Goal: Task Accomplishment & Management: Use online tool/utility

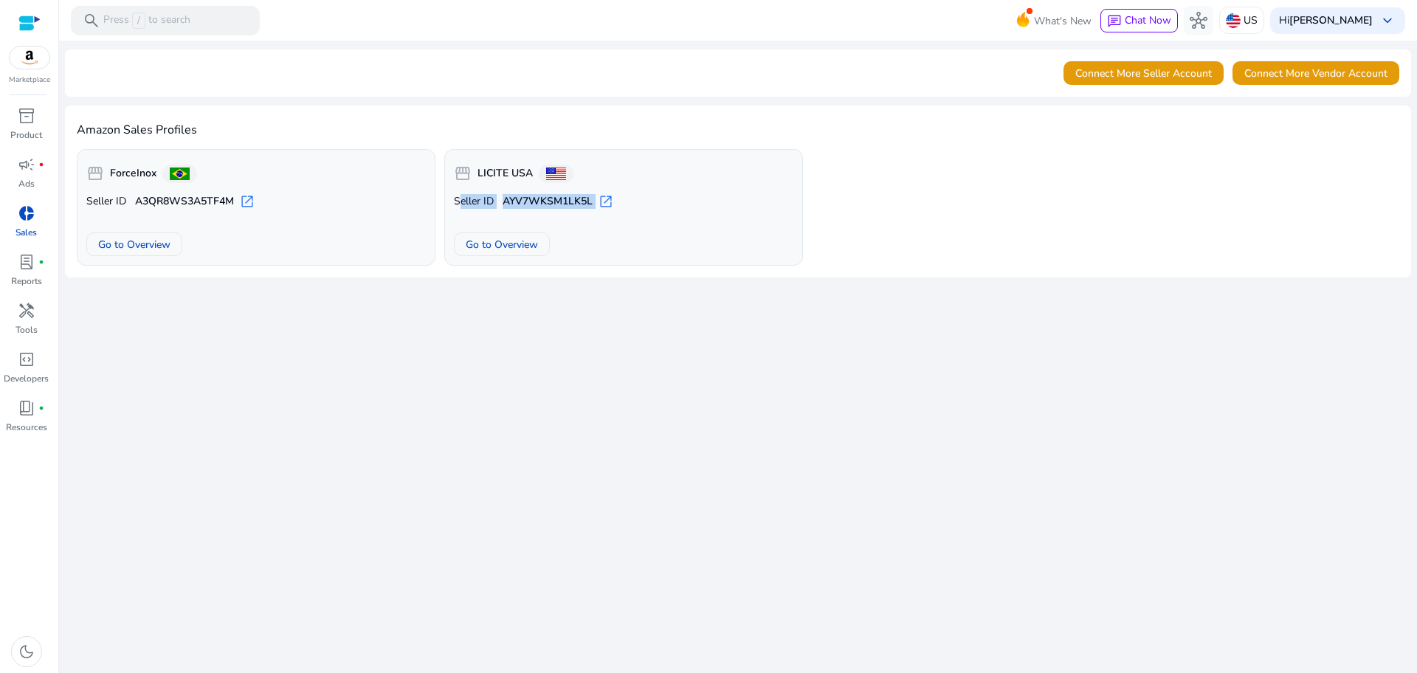
scroll to position [194, 0]
click at [533, 241] on span "Go to Overview" at bounding box center [502, 244] width 72 height 15
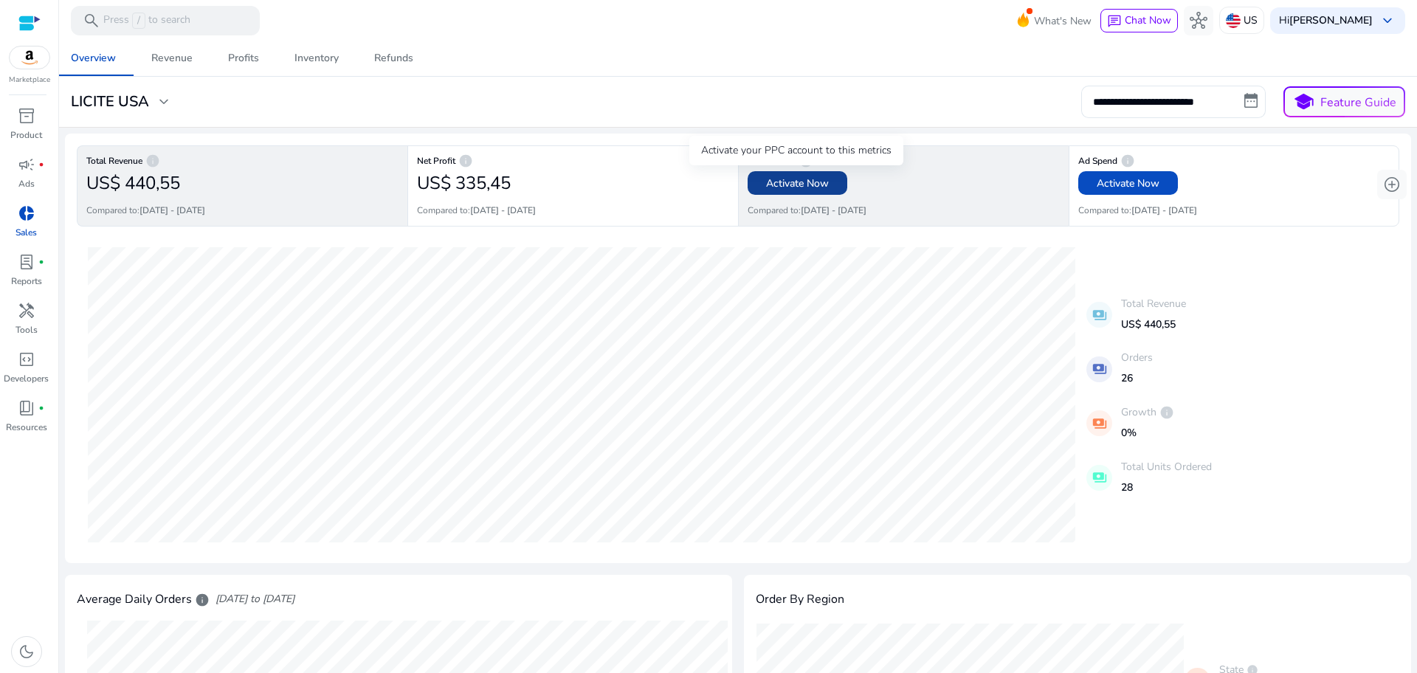
click at [812, 179] on span "Activate Now" at bounding box center [797, 183] width 63 height 15
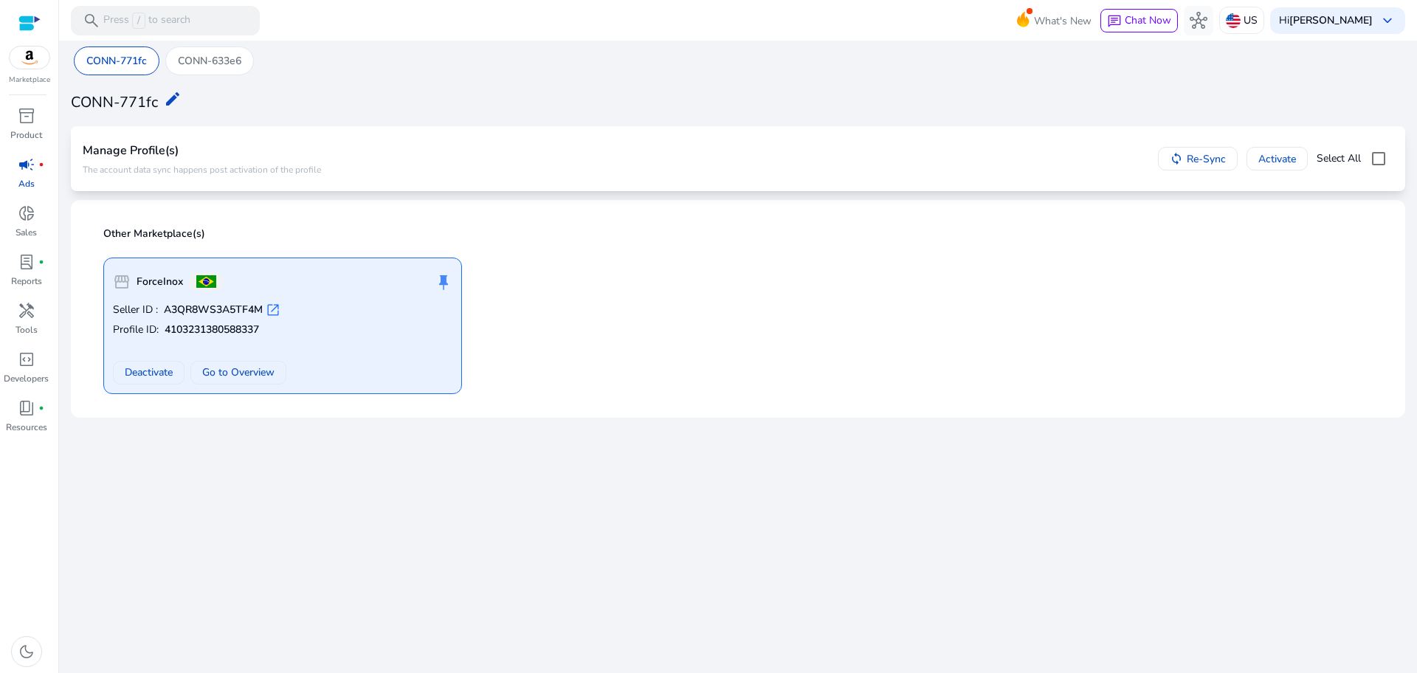
click at [795, 249] on div "storefront ForceInox push_pin Seller ID : A3QR8WS3A5TF4M open_in_new Profile ID…" at bounding box center [737, 320] width 1287 height 148
click at [23, 173] on span "campaign" at bounding box center [27, 165] width 18 height 18
click at [1377, 8] on div "Hi [PERSON_NAME] keyboard_arrow_down" at bounding box center [1337, 20] width 135 height 27
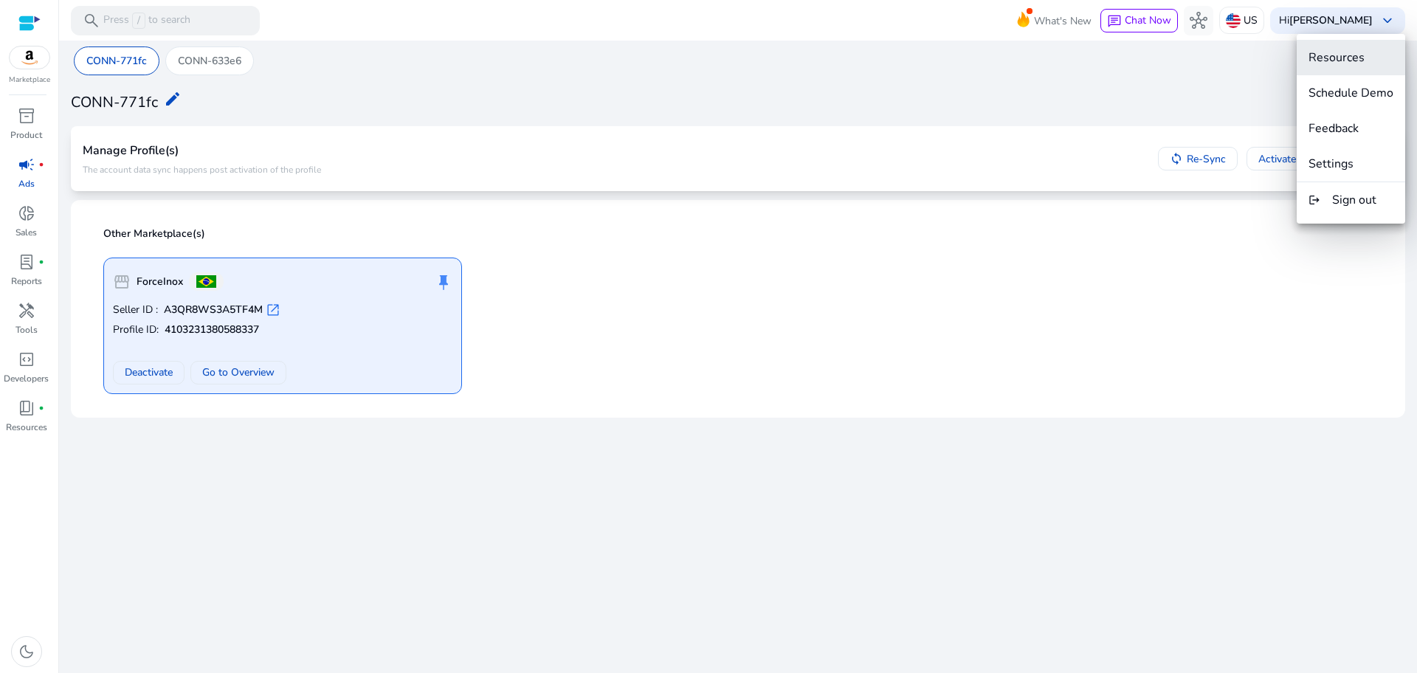
click at [1368, 61] on span "Resources" at bounding box center [1350, 57] width 85 height 16
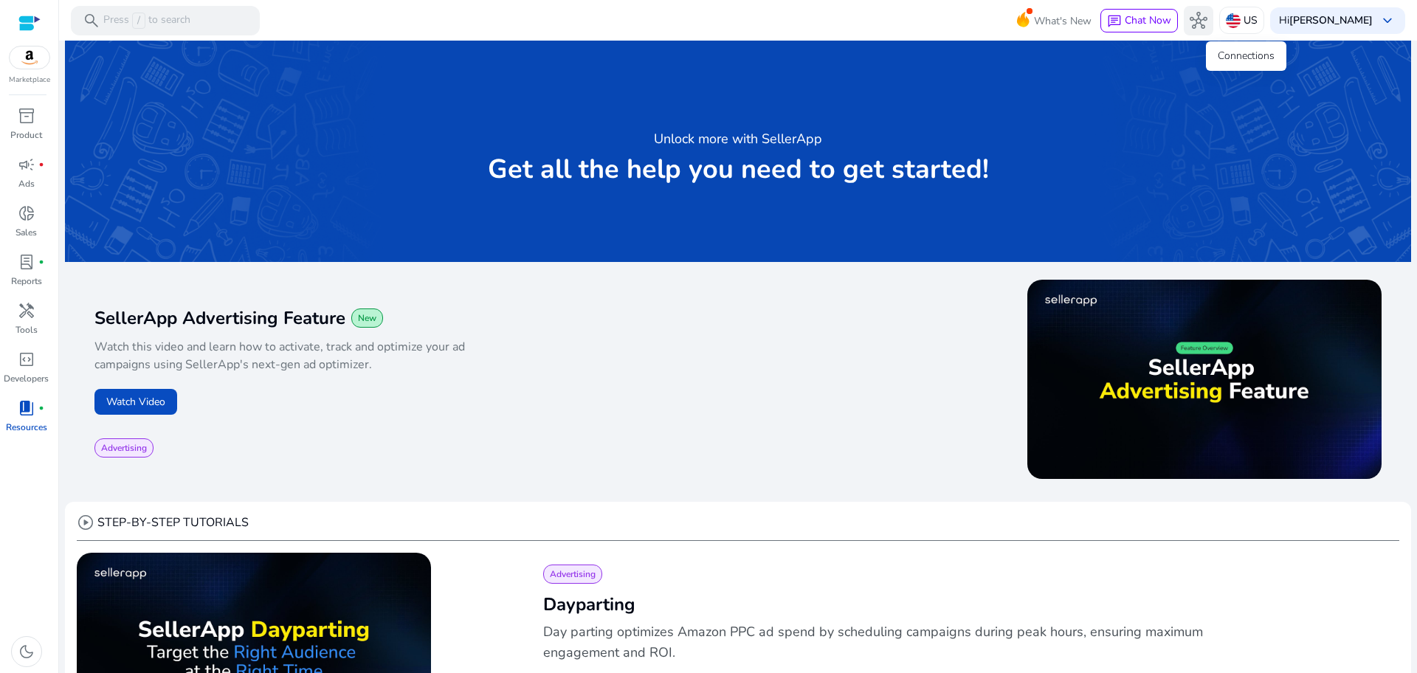
click at [1207, 15] on span "hub" at bounding box center [1198, 21] width 18 height 18
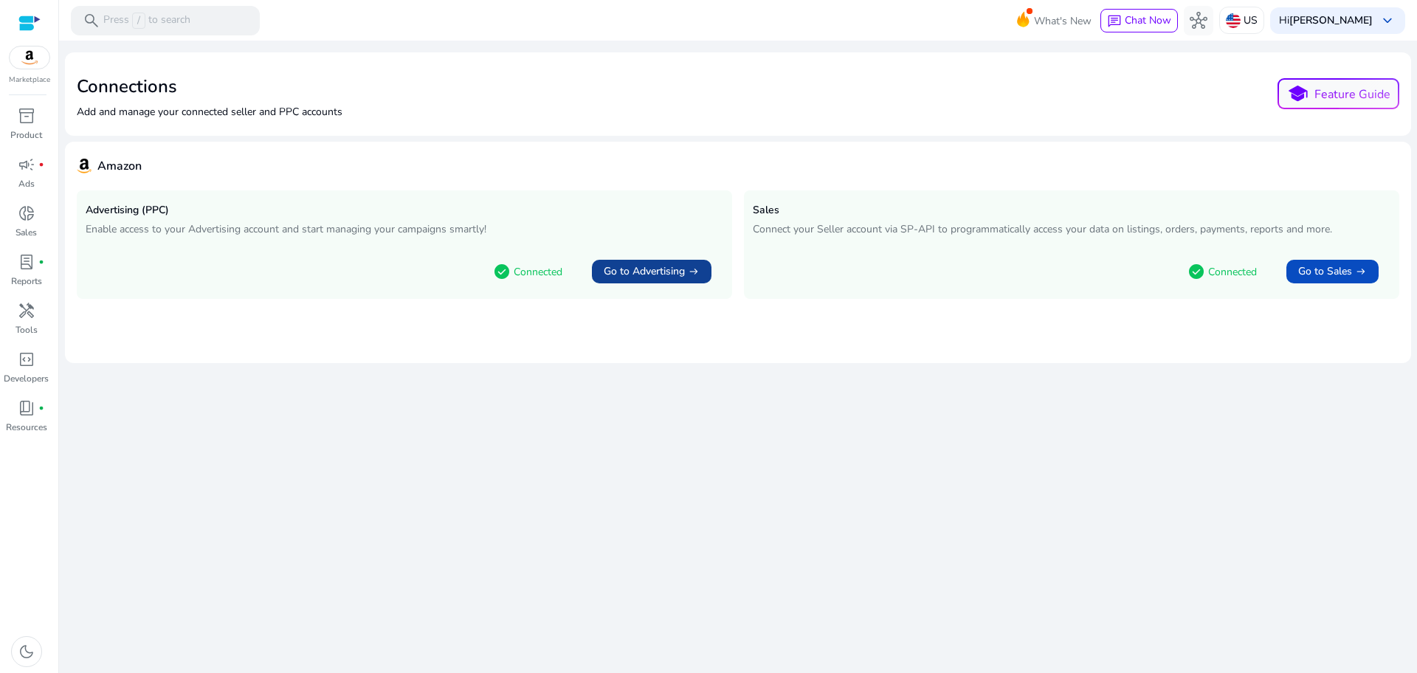
click at [632, 280] on span at bounding box center [652, 271] width 120 height 35
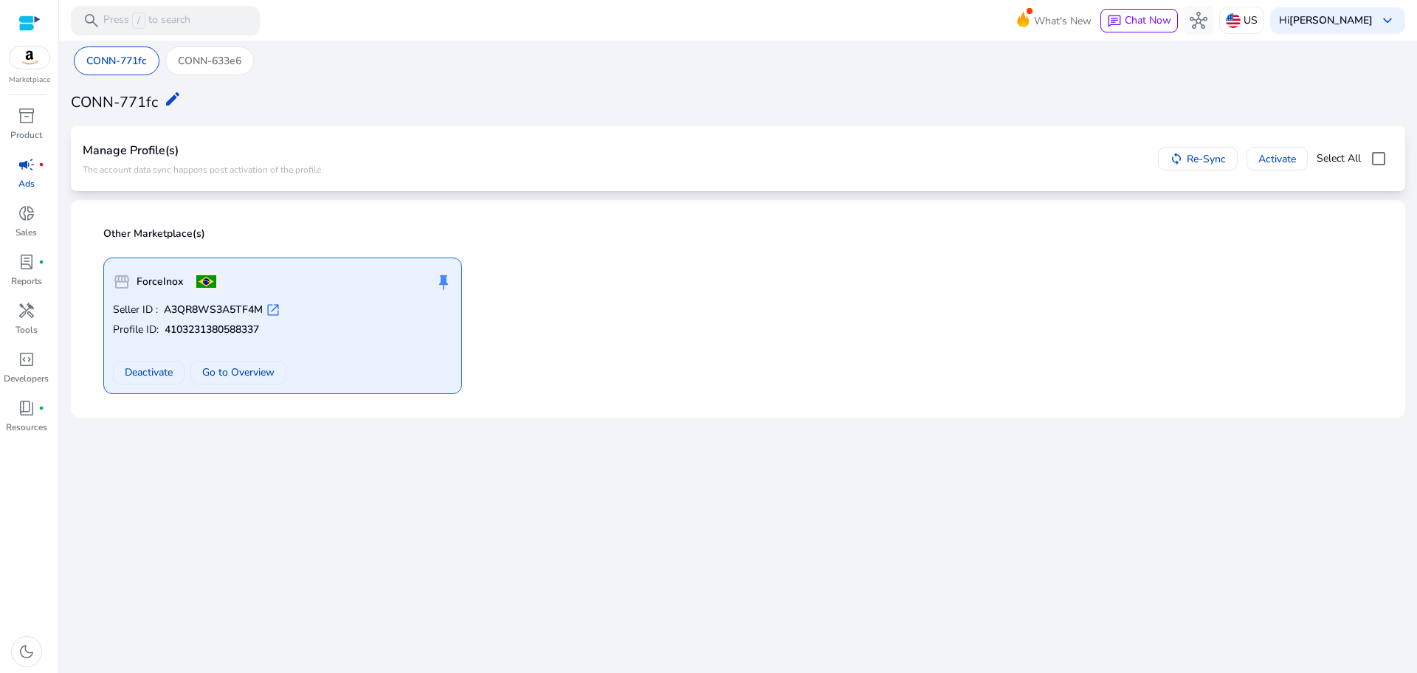
click at [148, 234] on p "Other Marketplace(s)" at bounding box center [742, 234] width 1278 height 15
click at [144, 159] on div "Manage Profile(s) The account data sync happens post activation of the profile" at bounding box center [202, 158] width 238 height 41
click at [1205, 160] on span "Re-Sync" at bounding box center [1206, 158] width 39 height 15
click at [1204, 162] on span "Re-Syncing..." at bounding box center [1196, 158] width 60 height 15
click at [153, 153] on h4 "Manage Profile(s)" at bounding box center [202, 151] width 238 height 14
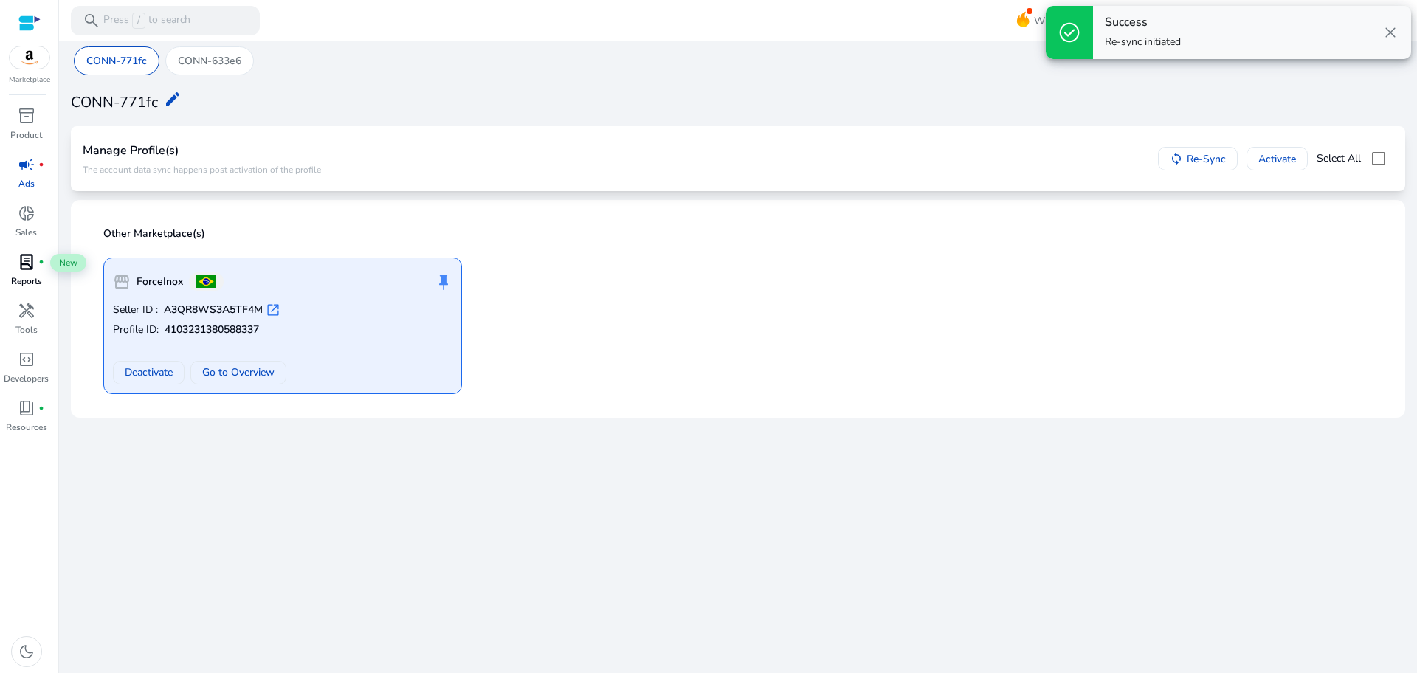
click at [38, 274] on p "Reports" at bounding box center [26, 280] width 31 height 13
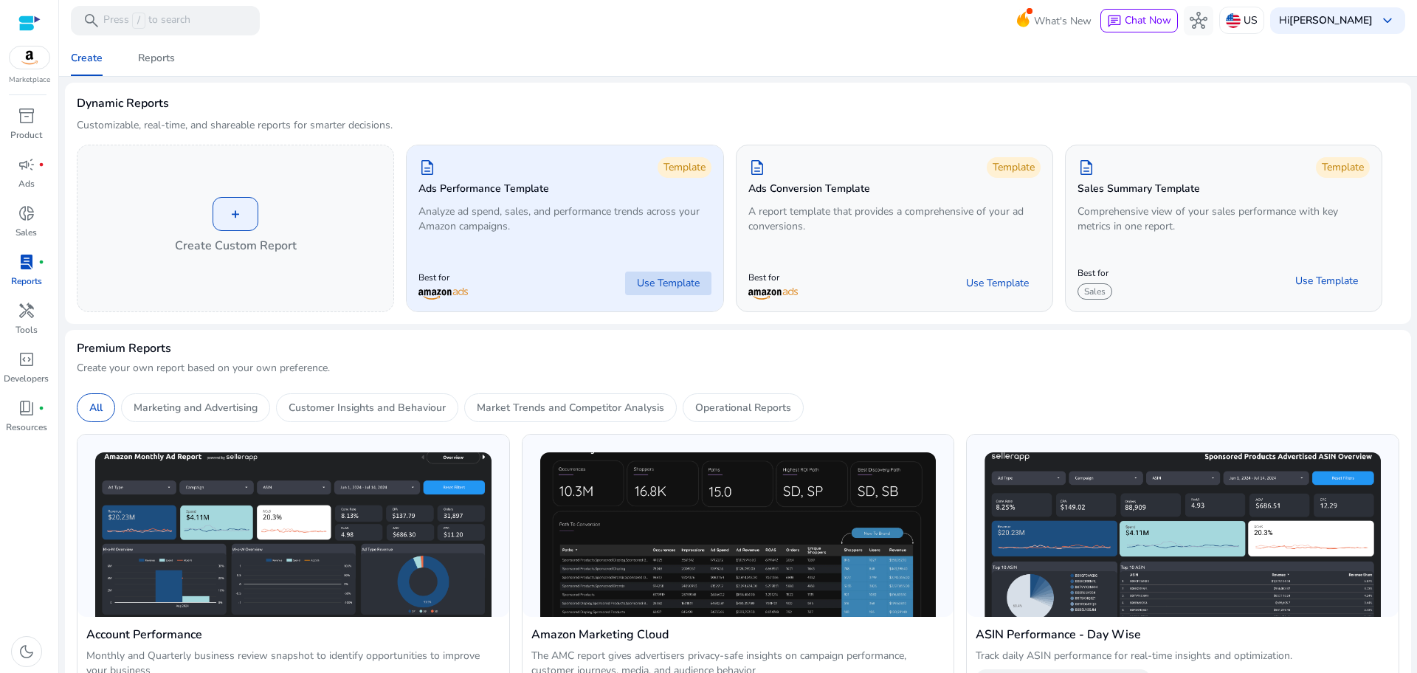
click at [651, 286] on span "Use Template" at bounding box center [668, 283] width 63 height 15
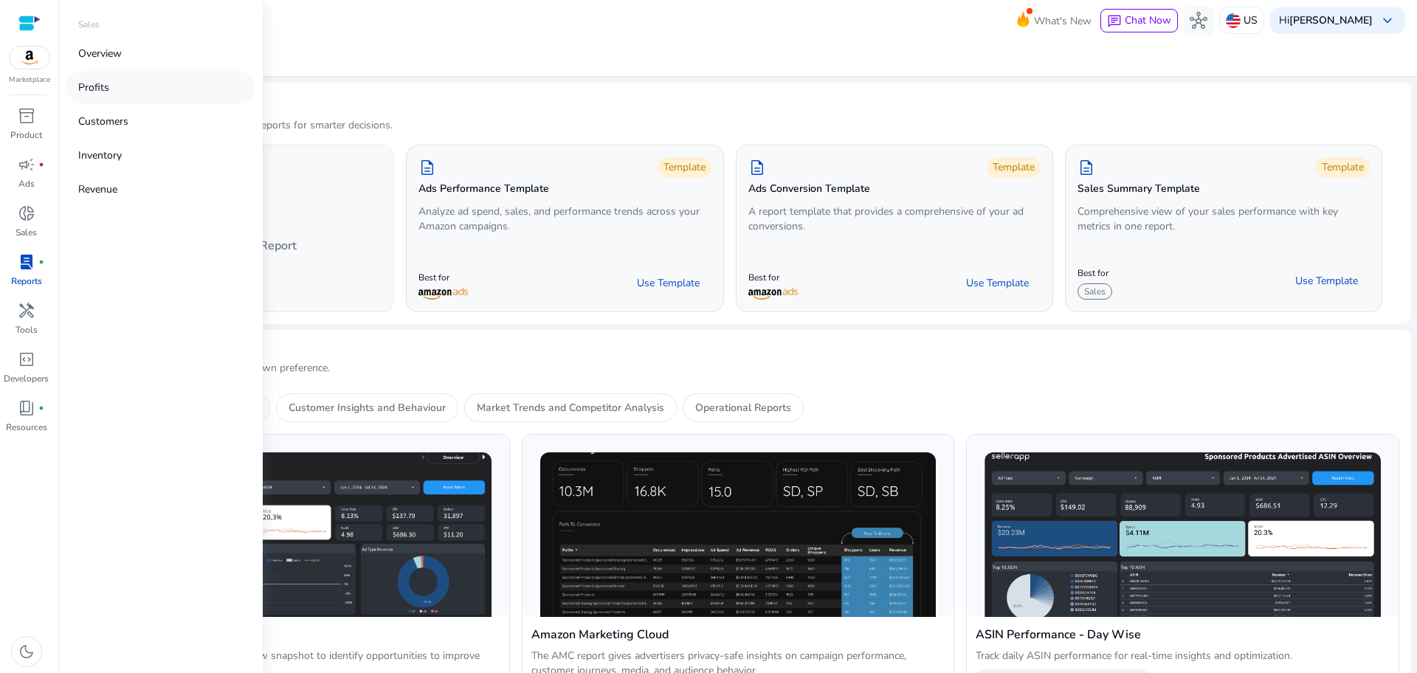
click at [97, 99] on link "Profits" at bounding box center [160, 87] width 189 height 33
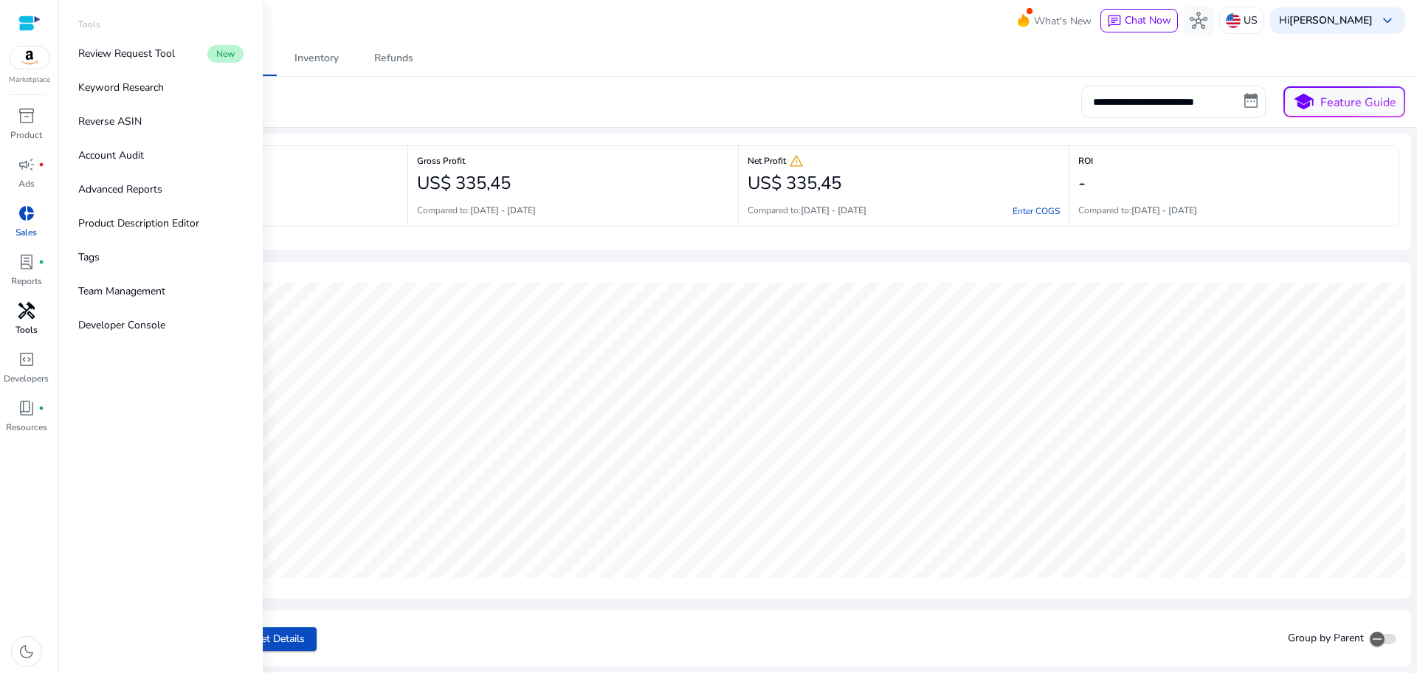
click at [30, 325] on p "Tools" at bounding box center [26, 329] width 22 height 13
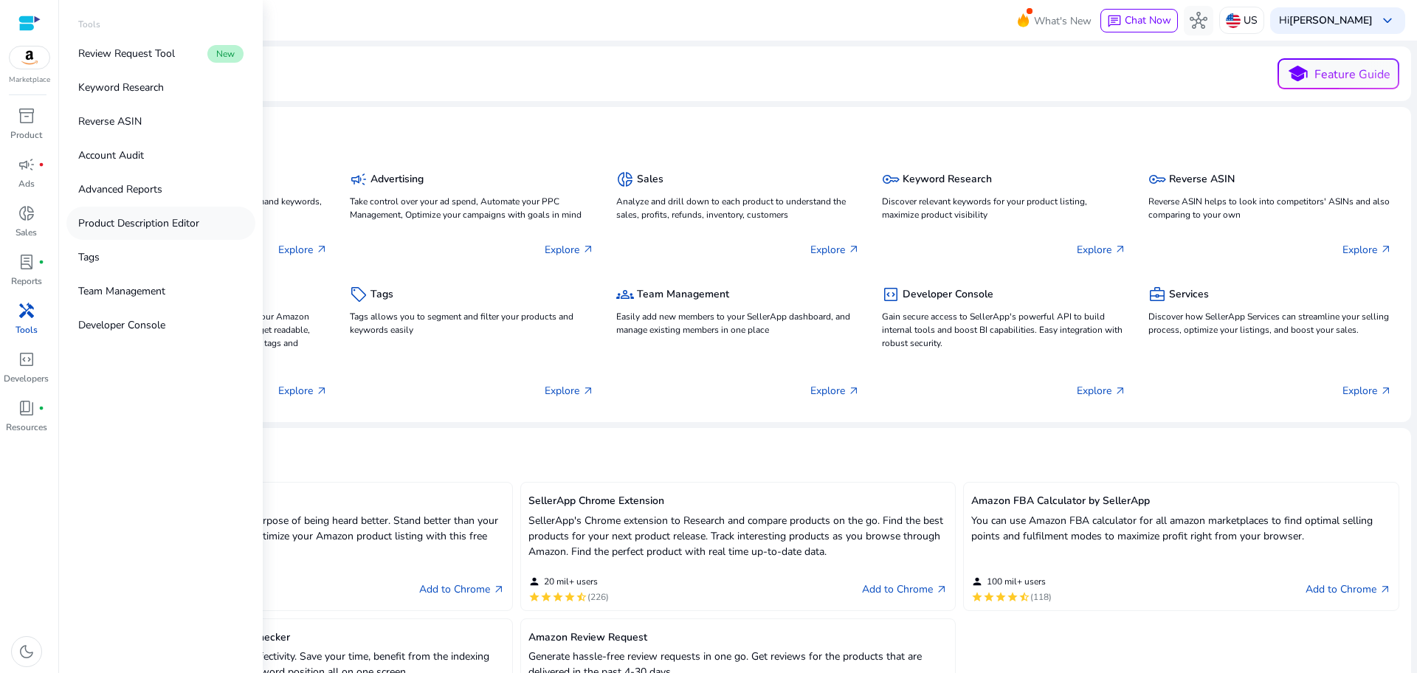
click at [195, 221] on p "Product Description Editor" at bounding box center [138, 222] width 121 height 15
